Goal: Information Seeking & Learning: Learn about a topic

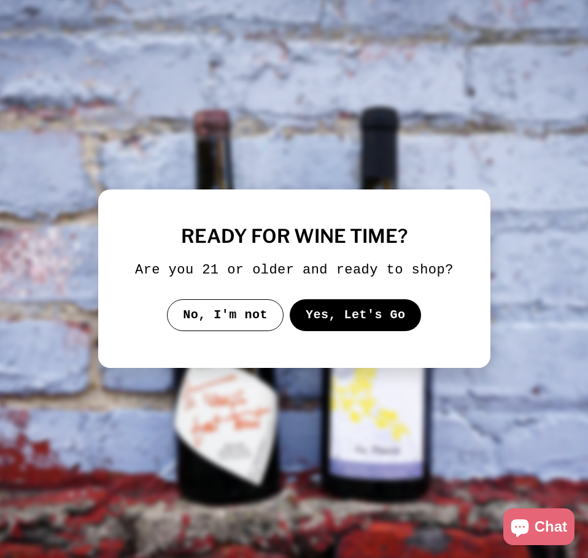
click at [342, 317] on button "Yes, Let's Go" at bounding box center [355, 315] width 132 height 32
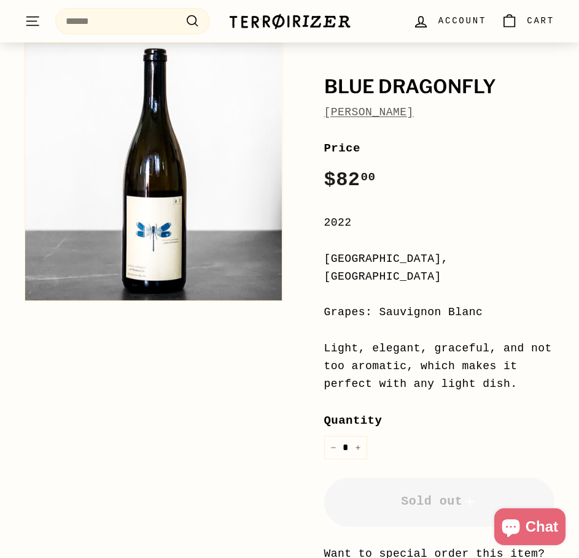
scroll to position [123, 0]
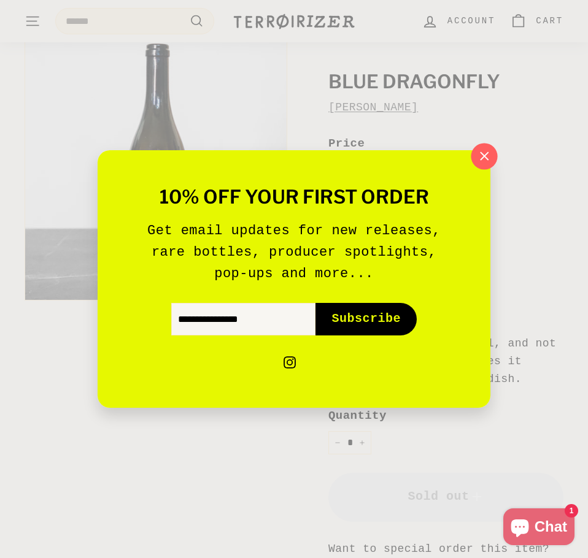
click at [480, 154] on icon "button" at bounding box center [484, 156] width 18 height 18
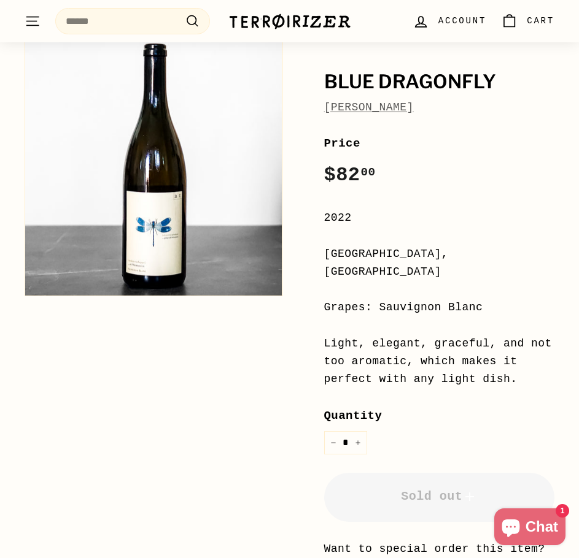
drag, startPoint x: 465, startPoint y: 291, endPoint x: 459, endPoint y: 295, distance: 7.2
click at [459, 299] on div "Grapes: Sauvignon Blanc" at bounding box center [439, 308] width 231 height 18
drag, startPoint x: 486, startPoint y: 295, endPoint x: 375, endPoint y: 290, distance: 111.2
click at [374, 299] on div "Grapes: Sauvignon Blanc" at bounding box center [439, 308] width 231 height 18
copy div "Sauvignon Blanc"
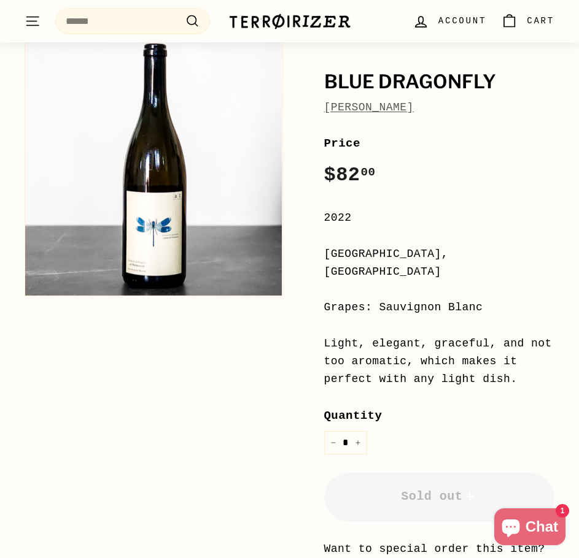
drag, startPoint x: 429, startPoint y: 252, endPoint x: 323, endPoint y: 256, distance: 105.6
click at [324, 256] on div "[GEOGRAPHIC_DATA], [GEOGRAPHIC_DATA]" at bounding box center [439, 263] width 231 height 36
copy div "[GEOGRAPHIC_DATA], [GEOGRAPHIC_DATA]"
